Goal: Task Accomplishment & Management: Complete application form

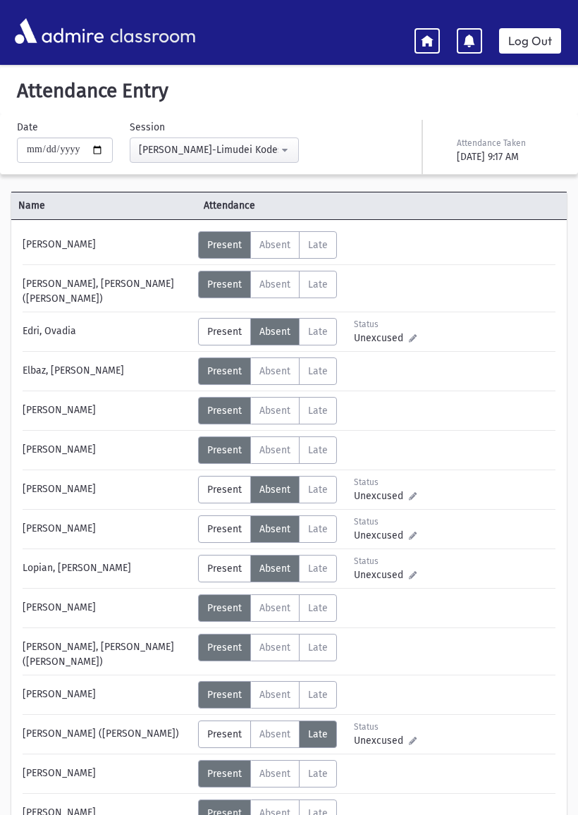
click at [317, 326] on span "Late" at bounding box center [318, 332] width 20 height 12
click at [235, 326] on span "Present" at bounding box center [224, 332] width 35 height 12
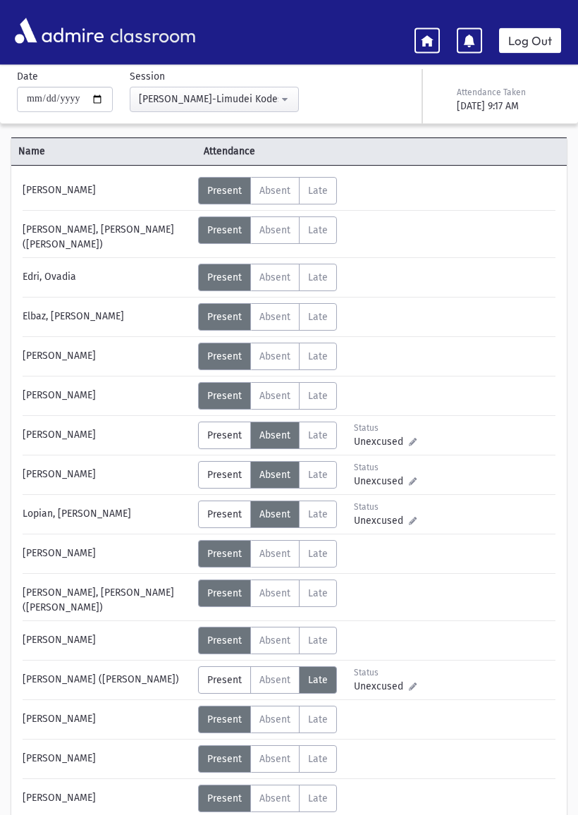
scroll to position [58, 0]
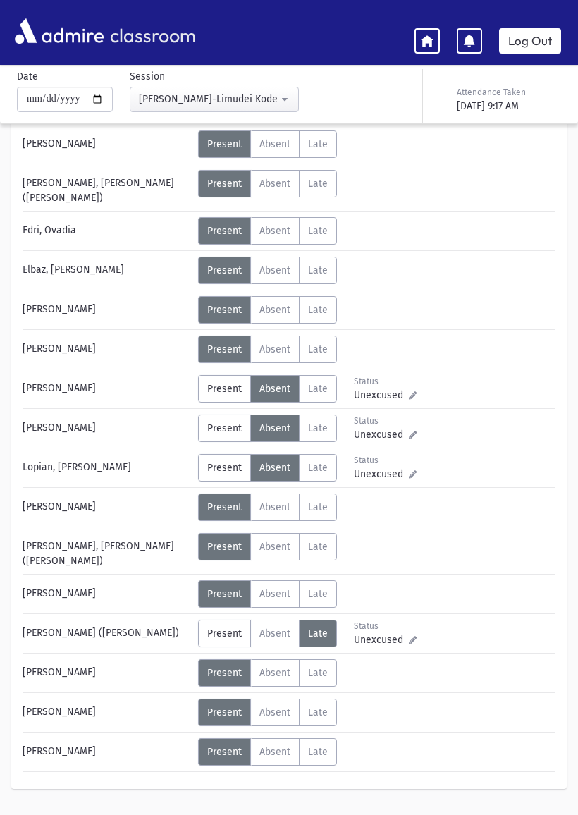
click at [317, 462] on span "Late" at bounding box center [318, 468] width 20 height 12
click at [432, 34] on icon at bounding box center [427, 40] width 13 height 13
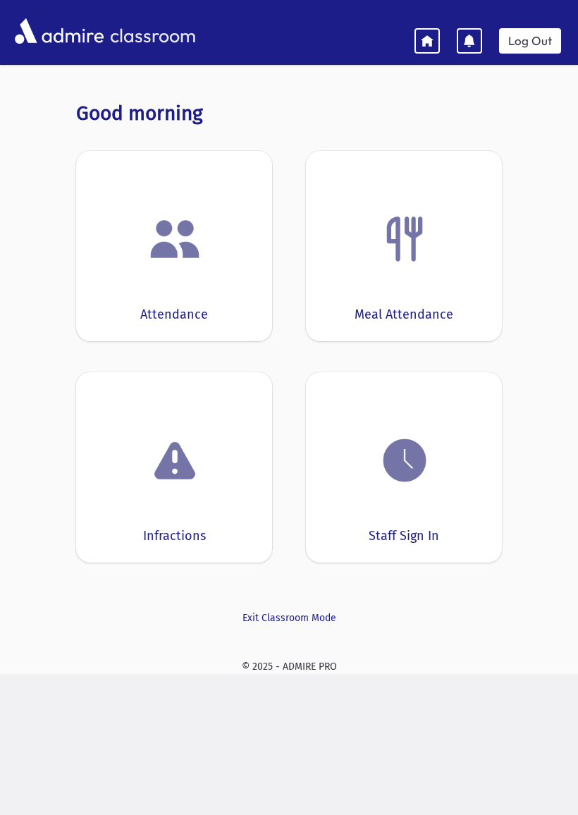
click at [538, 39] on link "Log Out" at bounding box center [530, 40] width 62 height 25
click at [534, 36] on link "Log Out" at bounding box center [530, 40] width 62 height 25
click at [533, 51] on link "Log Out" at bounding box center [530, 40] width 62 height 25
click at [536, 44] on link "Log Out" at bounding box center [530, 40] width 62 height 25
click at [419, 478] on img at bounding box center [405, 460] width 54 height 54
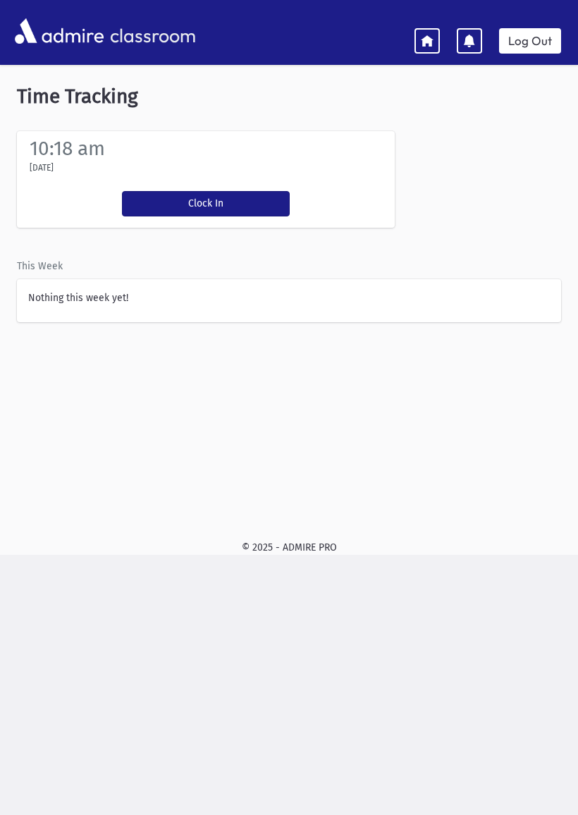
click at [251, 204] on button "Clock In" at bounding box center [206, 203] width 168 height 25
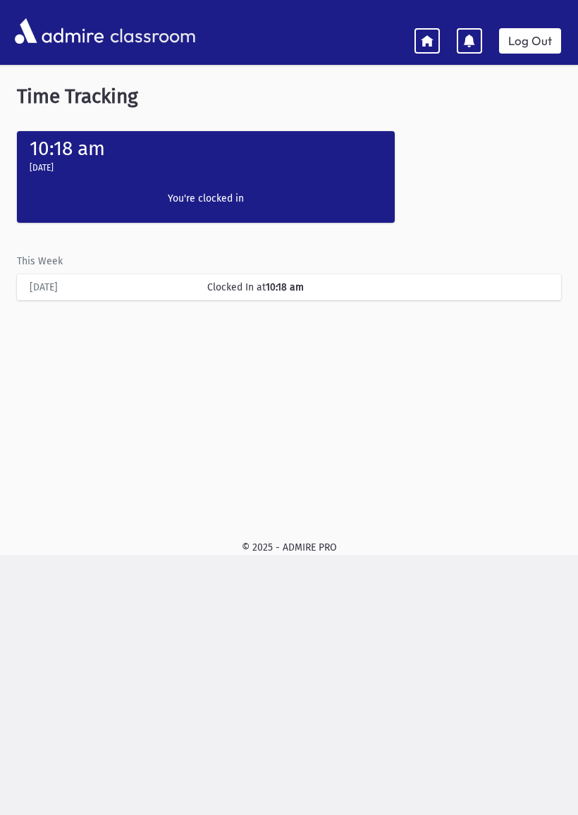
click at [545, 37] on link "Log Out" at bounding box center [530, 40] width 62 height 25
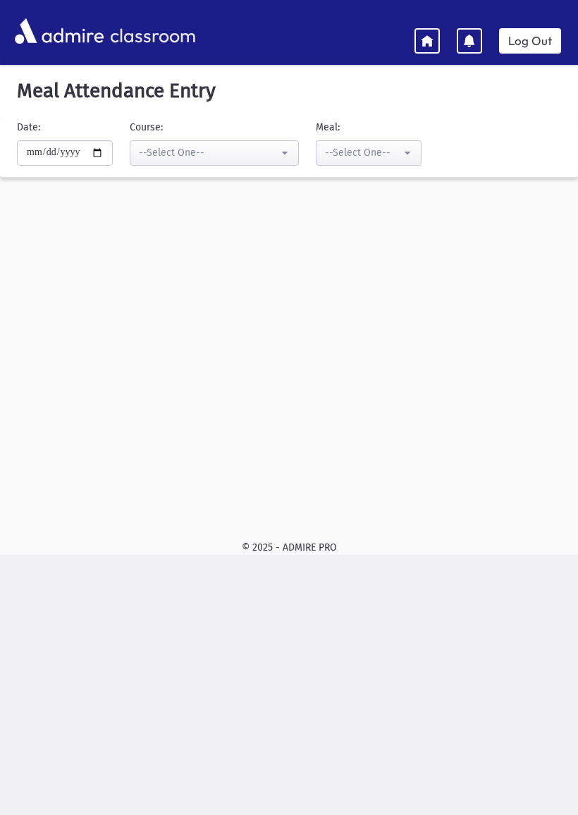
select select "***"
click at [434, 39] on link at bounding box center [426, 40] width 25 height 25
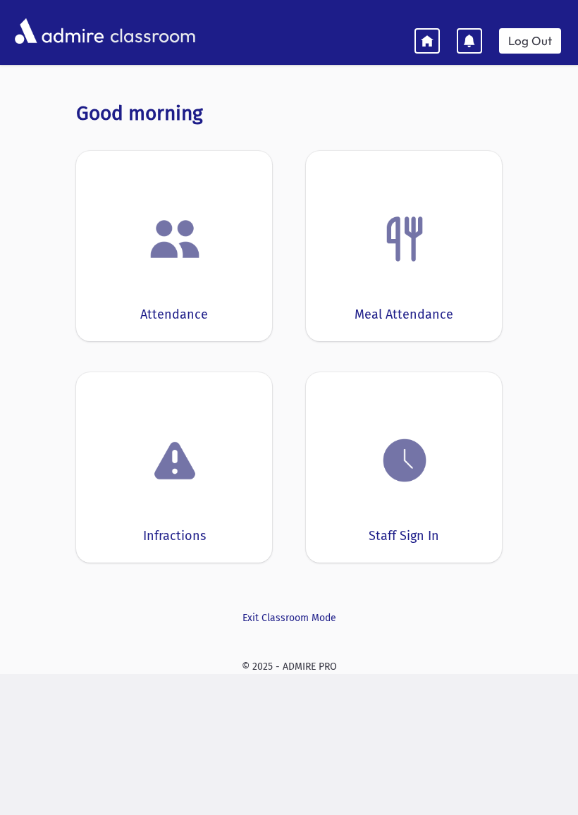
click at [229, 268] on div "Attendance" at bounding box center [174, 246] width 196 height 190
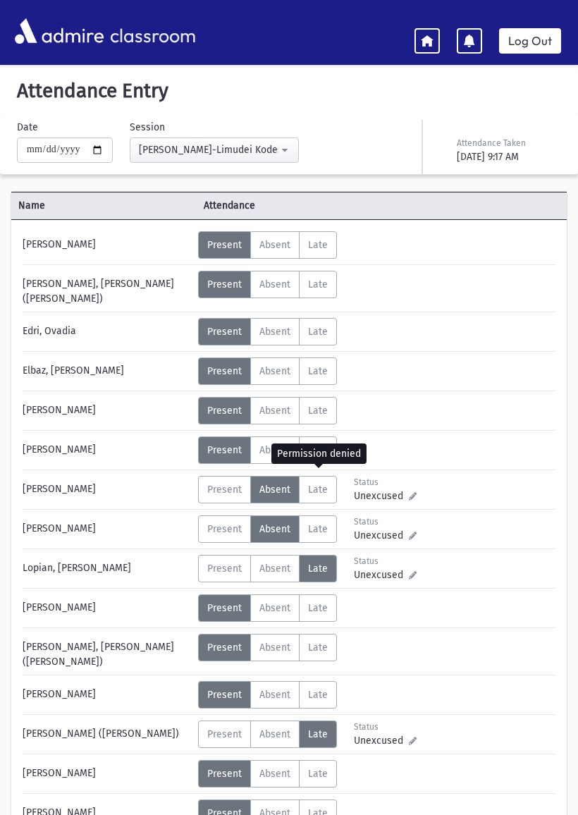
click at [326, 483] on span "Late" at bounding box center [318, 489] width 20 height 12
click at [342, 476] on div "Present P Absent A Late L Status Unexcused" at bounding box center [307, 489] width 218 height 27
click at [221, 486] on span "Present" at bounding box center [224, 489] width 35 height 12
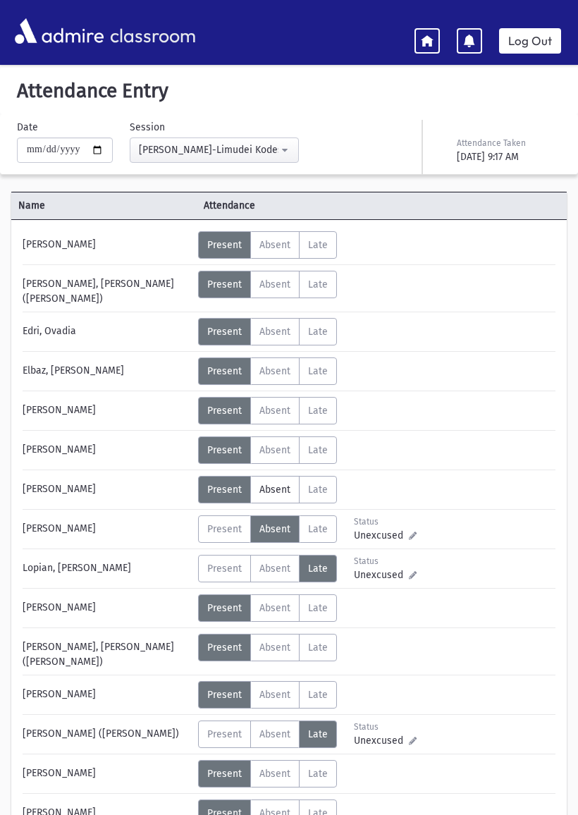
click at [282, 476] on label "Absent A" at bounding box center [274, 489] width 49 height 27
click at [339, 476] on div "Present P Absent A Late L Status Unexcused" at bounding box center [307, 489] width 218 height 27
click at [323, 476] on label "Late L" at bounding box center [318, 489] width 38 height 27
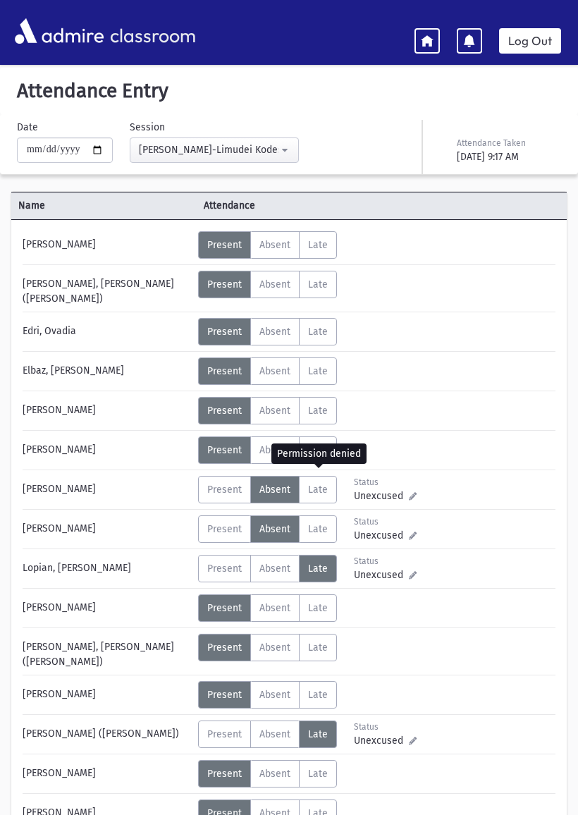
click at [335, 485] on label "Late L" at bounding box center [318, 489] width 38 height 27
click at [329, 476] on label "Late L" at bounding box center [318, 489] width 38 height 27
click at [347, 447] on div "Present P Absent A Late L Status Unexcused Admin Entry:" at bounding box center [307, 449] width 218 height 27
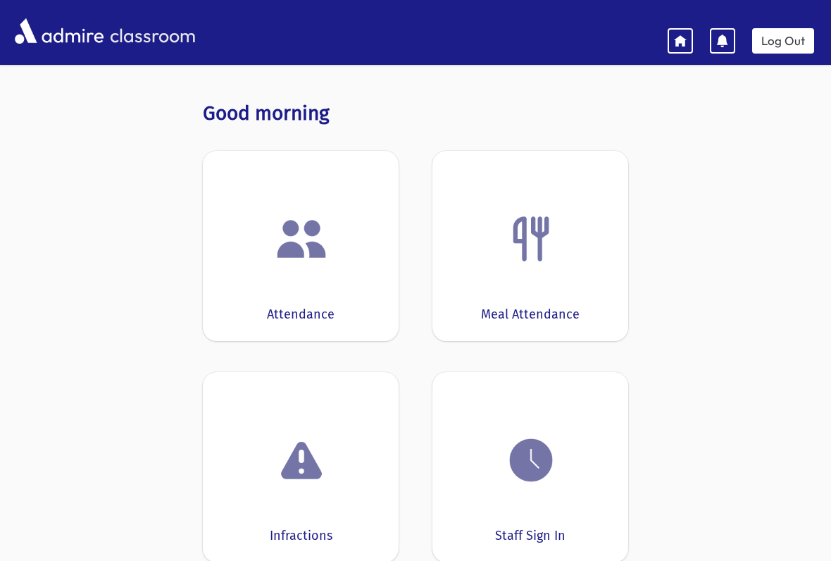
click at [345, 248] on div at bounding box center [301, 239] width 152 height 54
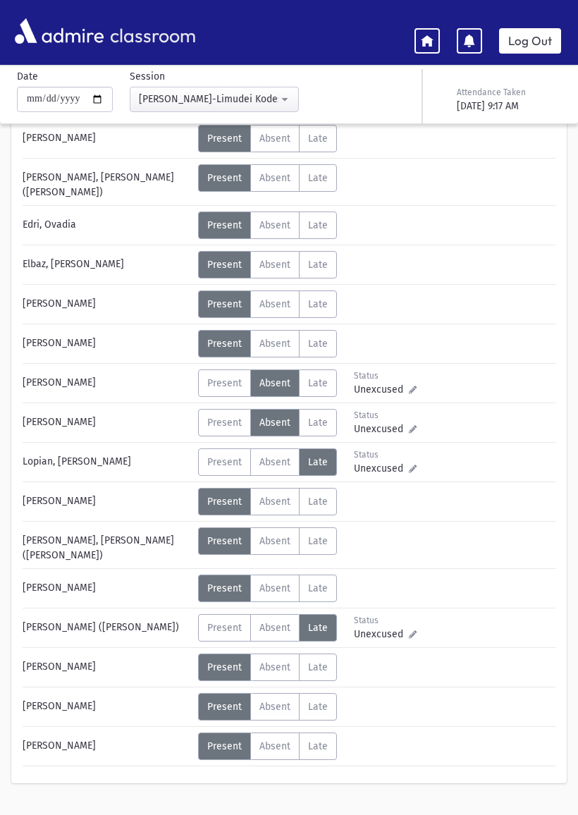
scroll to position [108, 0]
